Goal: Information Seeking & Learning: Learn about a topic

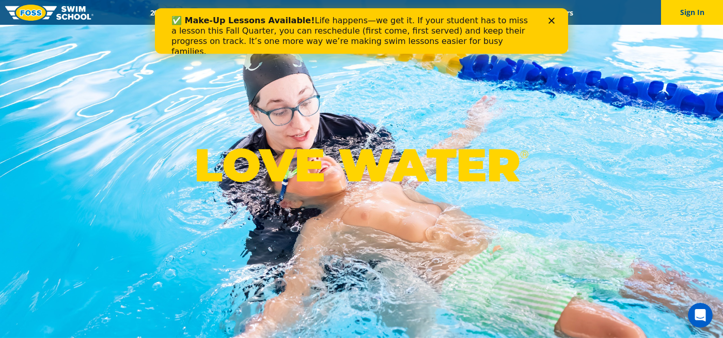
click at [553, 19] on polygon "Close" at bounding box center [552, 21] width 6 height 6
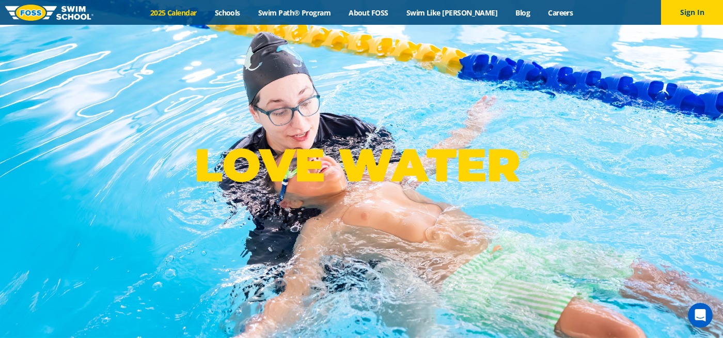
click at [181, 11] on link "2025 Calendar" at bounding box center [173, 13] width 65 height 10
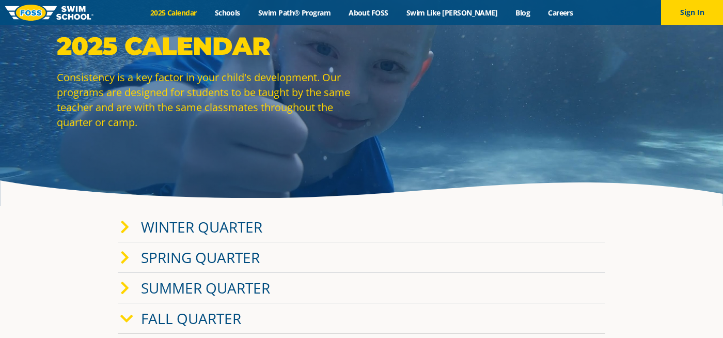
scroll to position [77, 0]
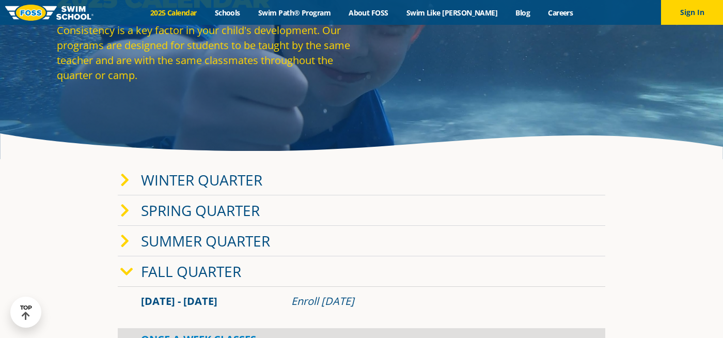
click at [235, 177] on link "Winter Quarter" at bounding box center [201, 180] width 121 height 20
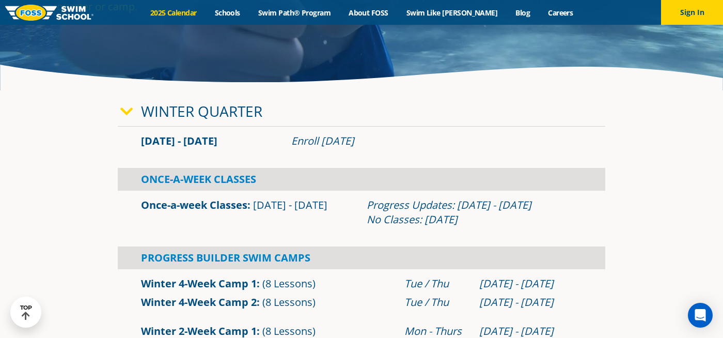
scroll to position [147, 0]
click at [220, 187] on div "Once-A-Week Classes" at bounding box center [362, 178] width 488 height 23
click at [216, 214] on div "Once-a-week Classes Jan 2 - Mar 12" at bounding box center [249, 211] width 226 height 29
click at [225, 201] on link "Once-a-week Classes" at bounding box center [194, 204] width 106 height 14
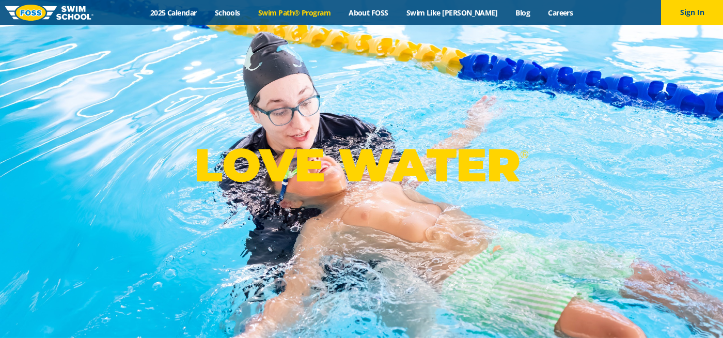
click at [328, 10] on link "Swim Path® Program" at bounding box center [294, 13] width 90 height 10
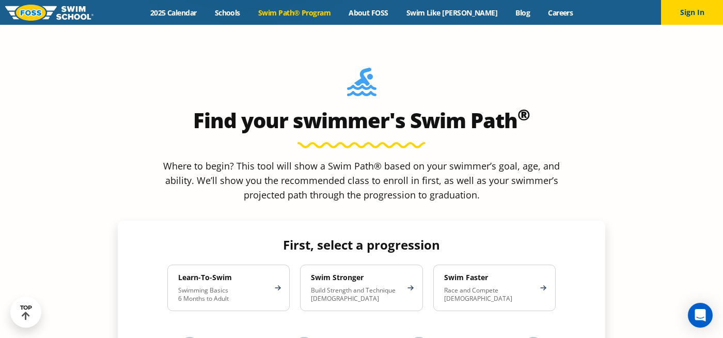
scroll to position [829, 0]
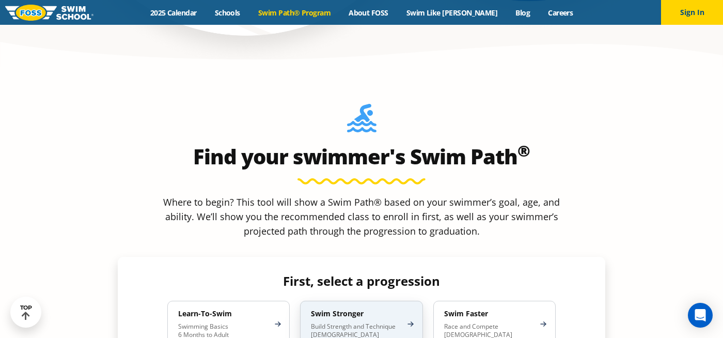
click at [342, 309] on h4 "Swim Stronger" at bounding box center [356, 313] width 90 height 9
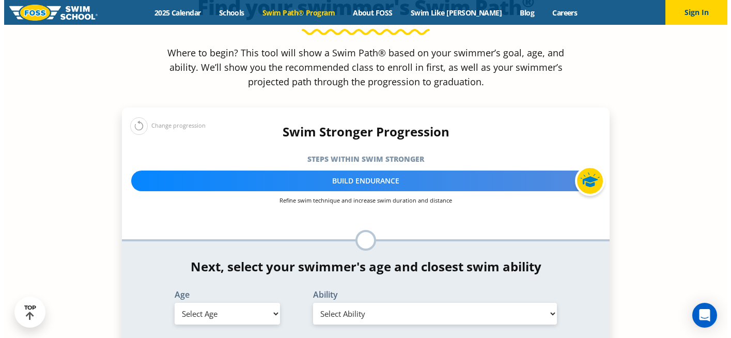
scroll to position [1019, 0]
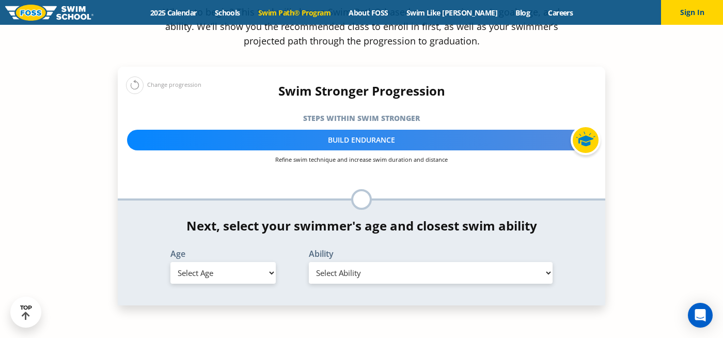
click at [218, 262] on select "Select Age [DEMOGRAPHIC_DATA] months - 1 year 1 year 2 years 3 years 4 years 5 …" at bounding box center [222, 273] width 105 height 22
click at [170, 262] on select "Select Age [DEMOGRAPHIC_DATA] months - 1 year 1 year 2 years 3 years 4 years 5 …" at bounding box center [222, 273] width 105 height 22
click at [226, 262] on select "Select Age [DEMOGRAPHIC_DATA] months - 1 year 1 year 2 years 3 years 4 years 5 …" at bounding box center [222, 273] width 105 height 22
select select "8-years"
click at [170, 262] on select "Select Age [DEMOGRAPHIC_DATA] months - 1 year 1 year 2 years 3 years 4 years 5 …" at bounding box center [222, 273] width 105 height 22
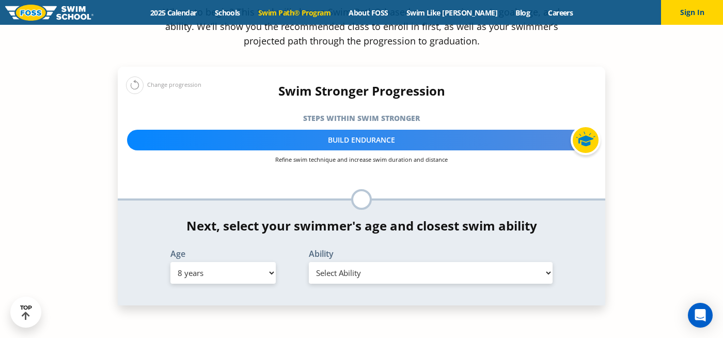
click at [355, 262] on select "Select Ability First in-water experience When in the water, reliant on a life j…" at bounding box center [431, 273] width 244 height 22
select select "8-years-able-to-swim-each-stroke---front-crawl-and-backstroke-60-ft-and-breasts…"
click at [309, 262] on select "Select Ability First in-water experience When in the water, reliant on a life j…" at bounding box center [431, 273] width 244 height 22
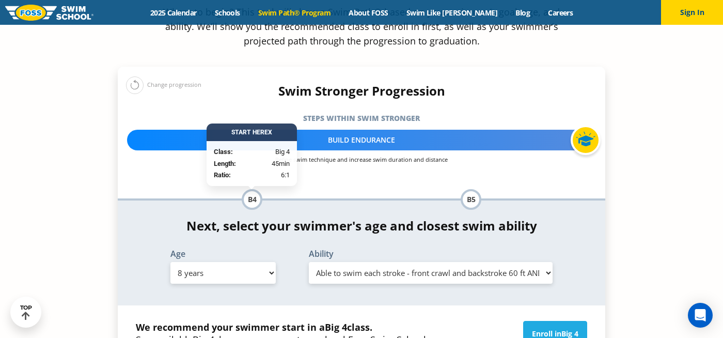
click at [268, 262] on select "Select Age [DEMOGRAPHIC_DATA] months - 1 year 1 year 2 years 3 years 4 years 5 …" at bounding box center [222, 273] width 105 height 22
select select "7-years"
click at [170, 262] on select "Select Age [DEMOGRAPHIC_DATA] months - 1 year 1 year 2 years 3 years 4 years 5 …" at bounding box center [222, 273] width 105 height 22
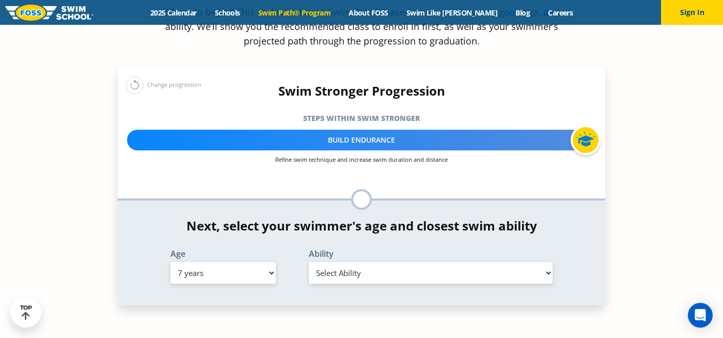
click at [380, 262] on select "Select Ability First in-water experience When in the water, reliant on a life j…" at bounding box center [431, 273] width 244 height 22
click at [309, 262] on select "Select Ability First in-water experience When in the water, reliant on a life j…" at bounding box center [431, 273] width 244 height 22
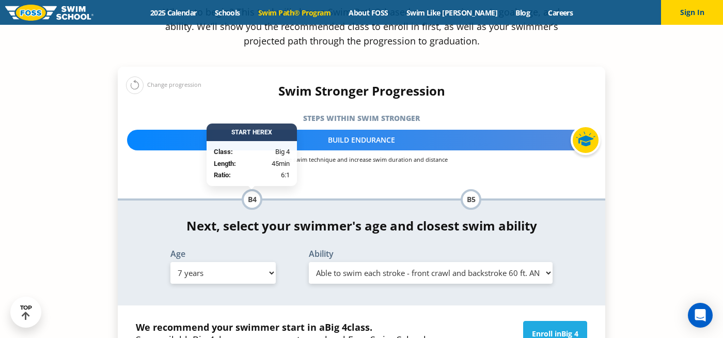
click at [405, 262] on select "Select Ability First in-water experience When in the water, reliant on a life j…" at bounding box center [431, 273] width 244 height 22
select select "7-years-able-to-swim-front-crawl-40-ft-backstroke-40-ft-and-breaststroke-15-ft"
click at [309, 262] on select "Select Ability First in-water experience When in the water, reliant on a life j…" at bounding box center [431, 273] width 244 height 22
